Goal: Check status

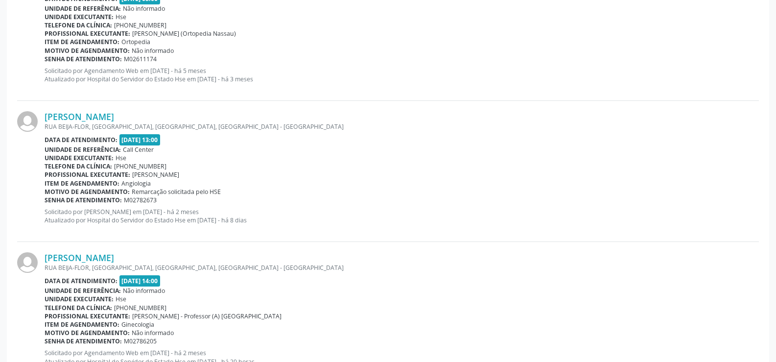
scroll to position [1361, 0]
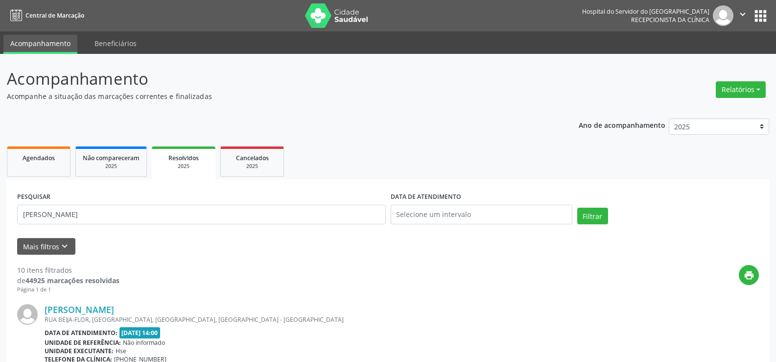
click at [577, 208] on button "Filtrar" at bounding box center [592, 216] width 31 height 17
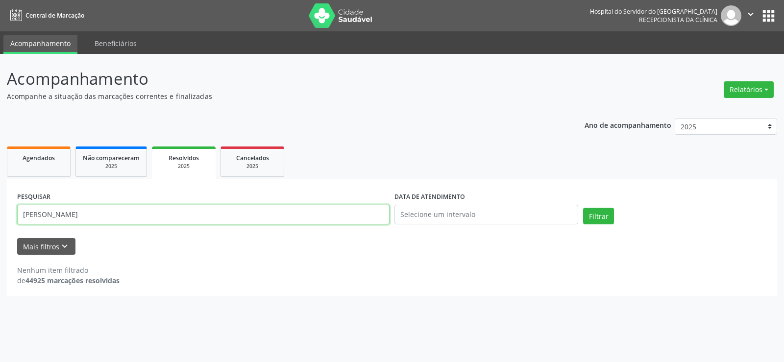
click at [130, 224] on input "JOANA RODRIGUES DO NASCIMENTO" at bounding box center [203, 215] width 372 height 20
type input "debora camila"
click at [583, 208] on button "Filtrar" at bounding box center [598, 216] width 31 height 17
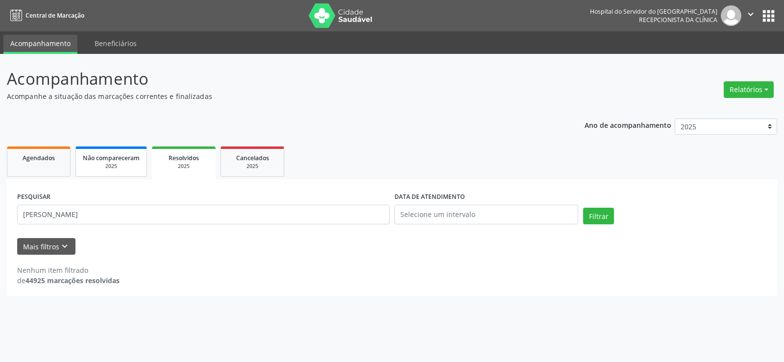
click at [113, 172] on link "Não compareceram 2025" at bounding box center [111, 161] width 72 height 30
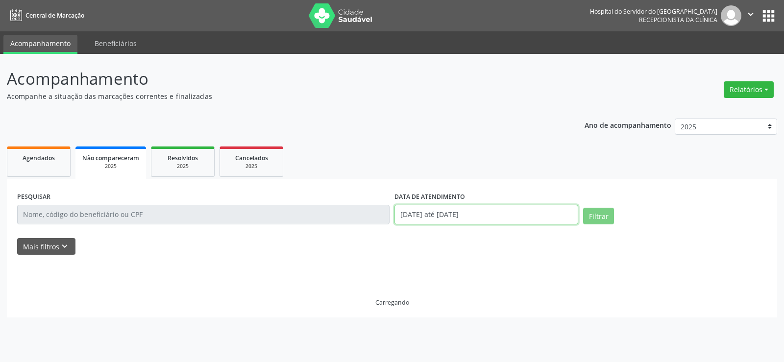
click at [486, 210] on input "01/01/2025 até 14/08/2025" at bounding box center [486, 215] width 184 height 20
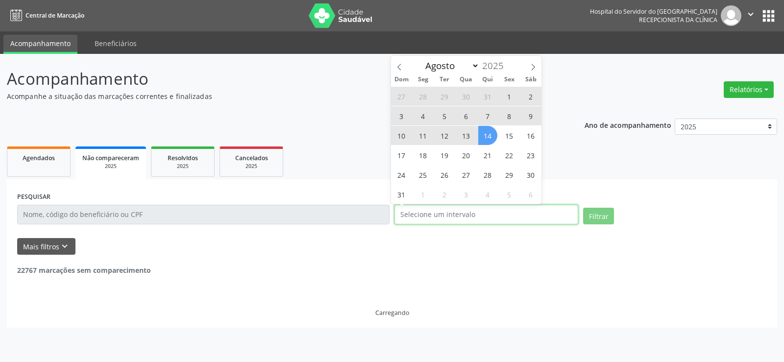
select select "0"
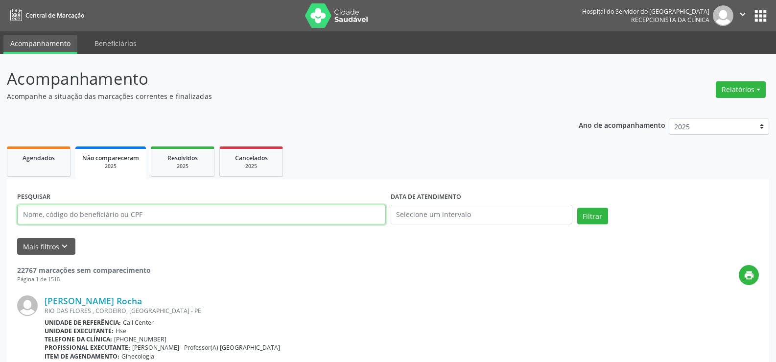
click at [81, 211] on input "text" at bounding box center [201, 215] width 369 height 20
type input "debora cam"
click at [577, 208] on button "Filtrar" at bounding box center [592, 216] width 31 height 17
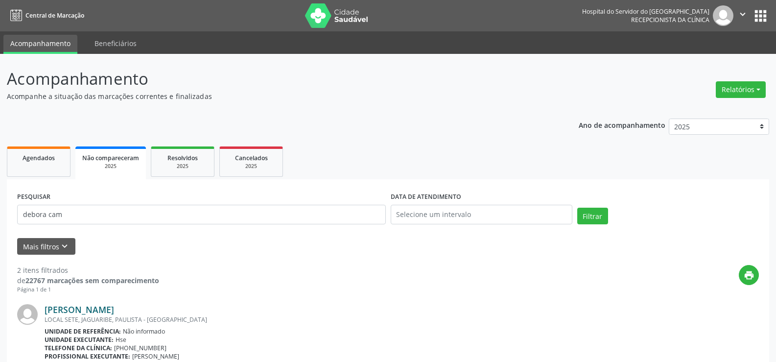
click at [107, 311] on link "Debora Camila de Souza Silva" at bounding box center [80, 309] width 70 height 11
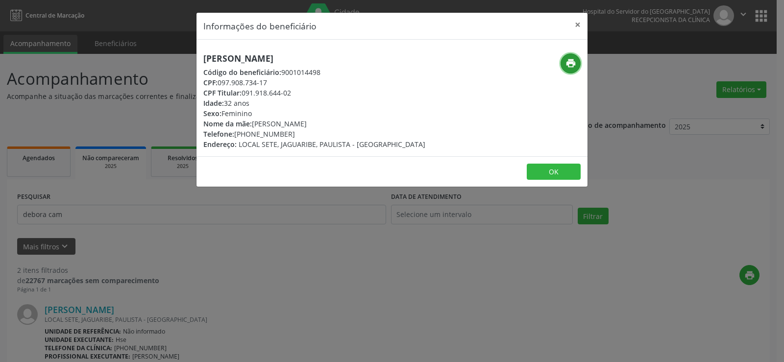
click at [570, 71] on button "print" at bounding box center [570, 63] width 20 height 20
drag, startPoint x: 570, startPoint y: 25, endPoint x: 575, endPoint y: 24, distance: 4.9
click at [573, 25] on button "×" at bounding box center [578, 25] width 20 height 24
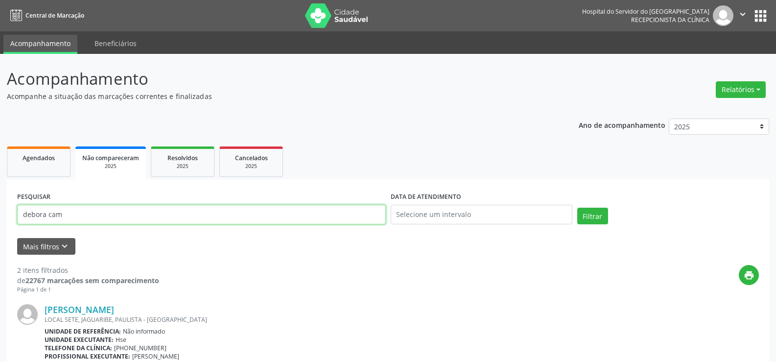
click at [142, 222] on input "debora cam" at bounding box center [201, 215] width 369 height 20
click at [276, 156] on link "Cancelados 2025" at bounding box center [251, 161] width 64 height 30
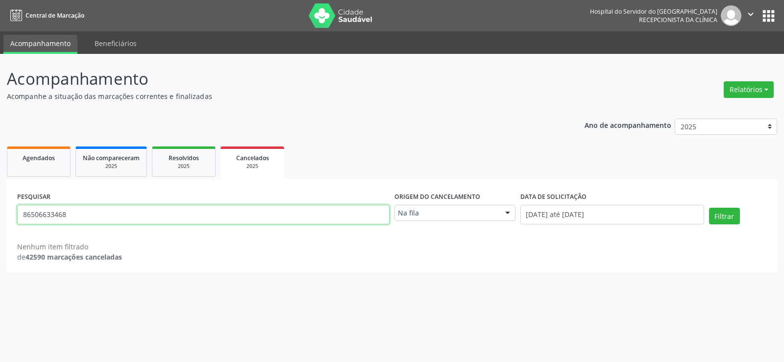
click at [179, 212] on input "86506633468" at bounding box center [203, 215] width 372 height 20
paste input "Joana Rodrigues de Souza"
type input "Joana Rodrigues de Souza"
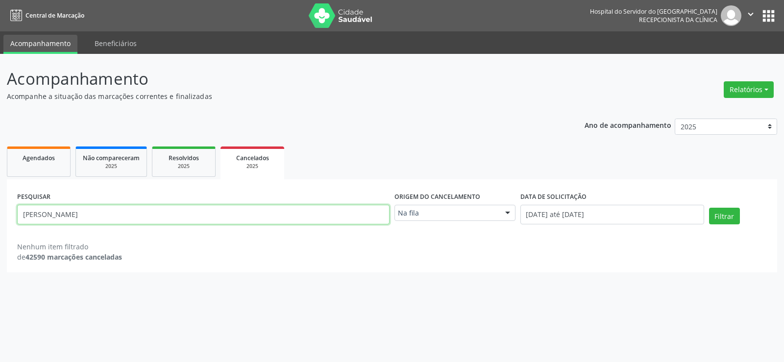
click at [709, 208] on button "Filtrar" at bounding box center [724, 216] width 31 height 17
